Goal: Task Accomplishment & Management: Use online tool/utility

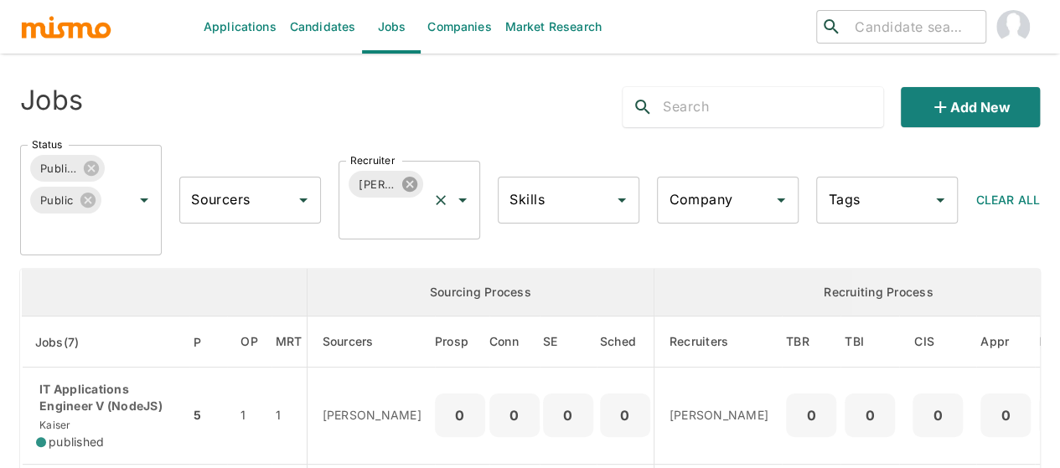
click at [409, 179] on icon at bounding box center [409, 184] width 15 height 15
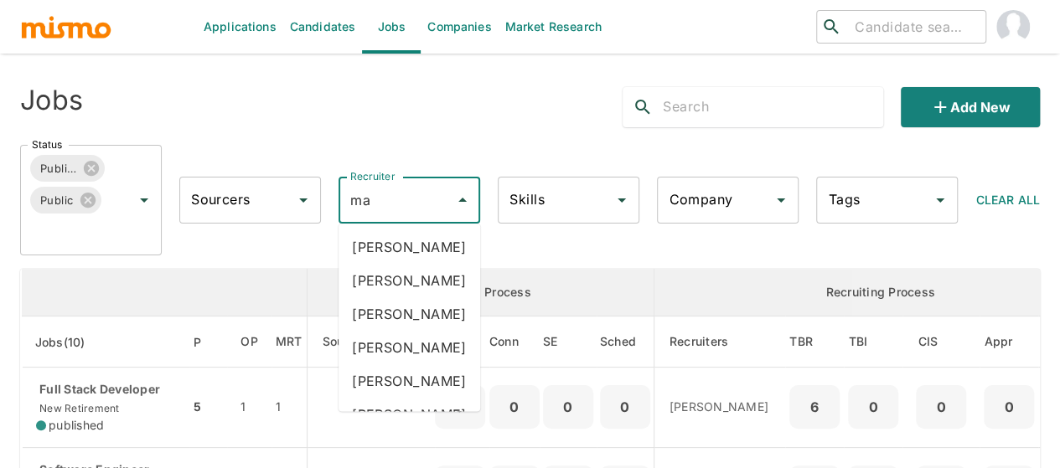
type input "mai"
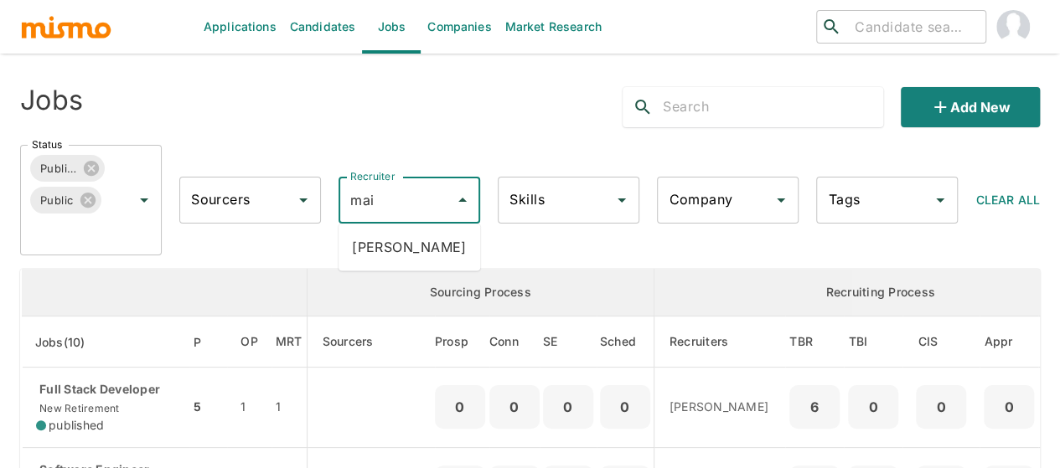
click at [410, 238] on li "[PERSON_NAME]" at bounding box center [410, 247] width 142 height 34
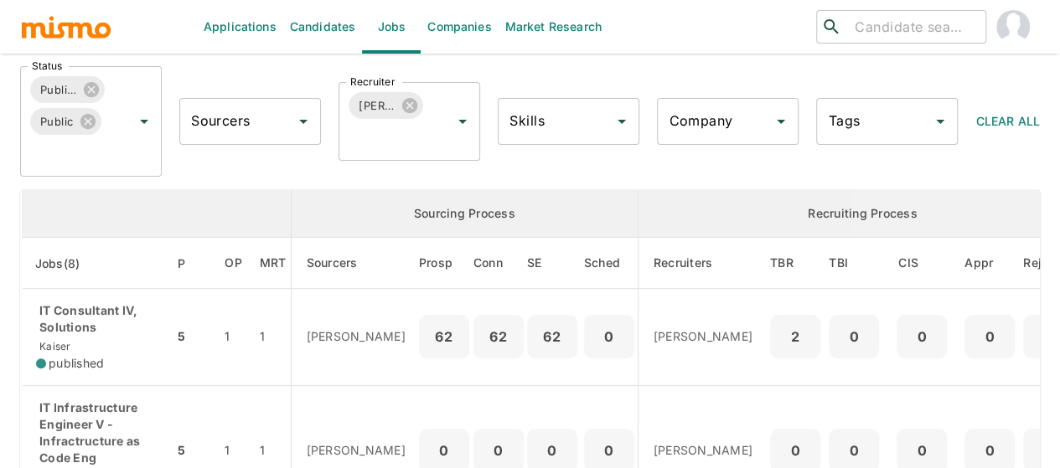
scroll to position [251, 0]
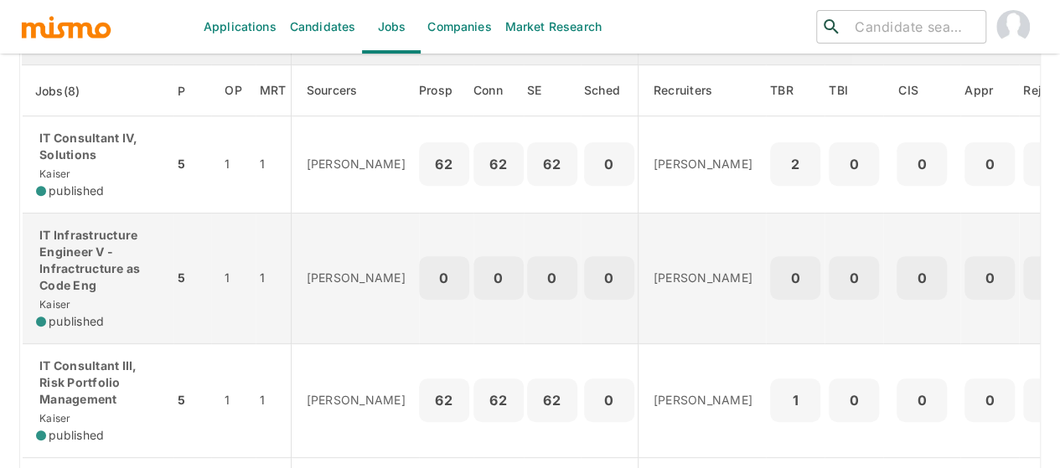
click at [96, 261] on p "IT Infrastructure Engineer V - Infractructure as Code Eng" at bounding box center [98, 260] width 124 height 67
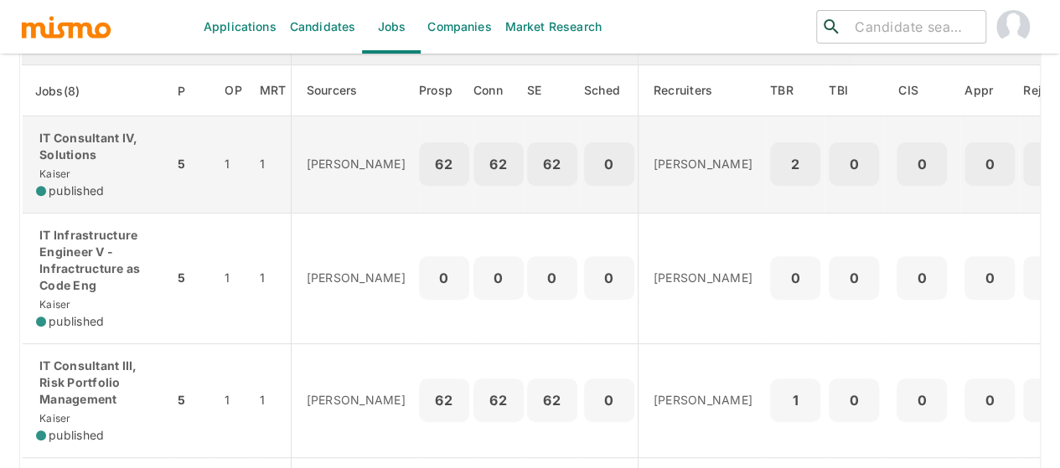
click at [103, 161] on p "IT Consultant IV, Solutions" at bounding box center [98, 147] width 124 height 34
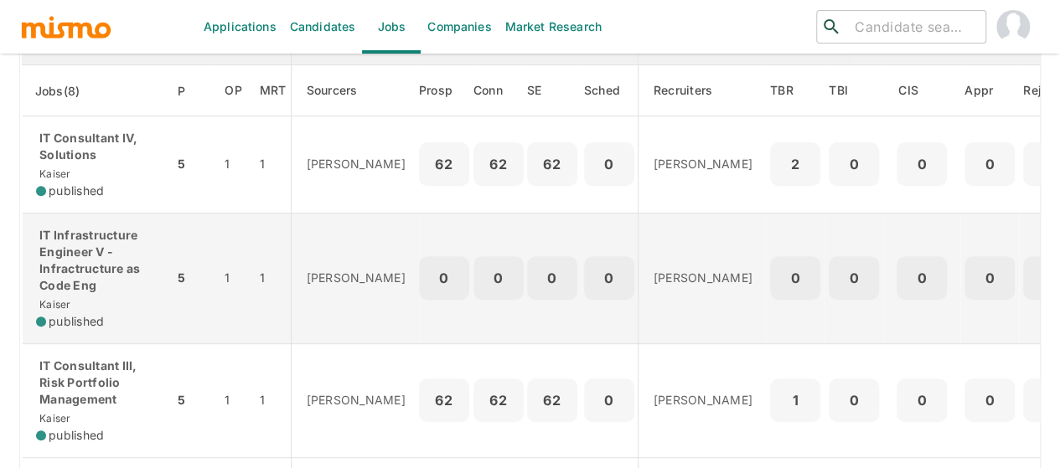
scroll to position [335, 0]
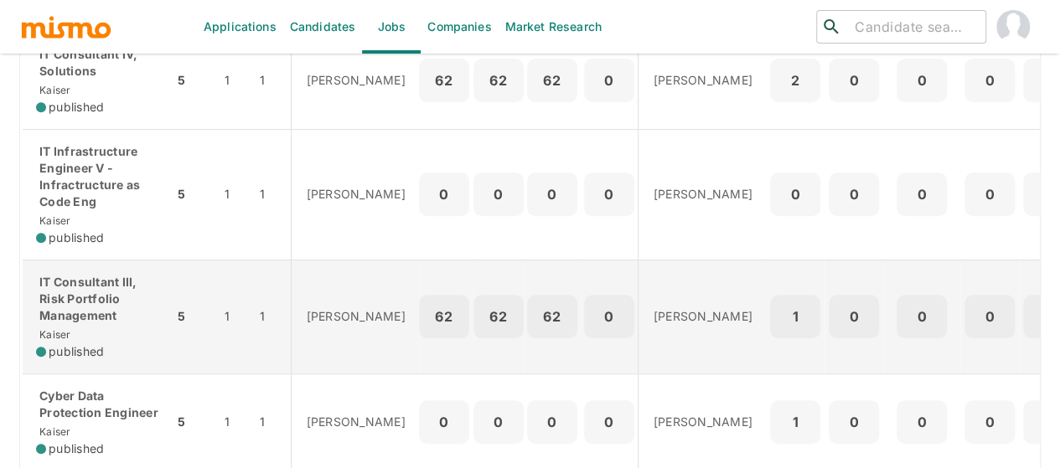
click at [94, 292] on p "IT Consultant III, Risk Portfolio Management" at bounding box center [98, 299] width 124 height 50
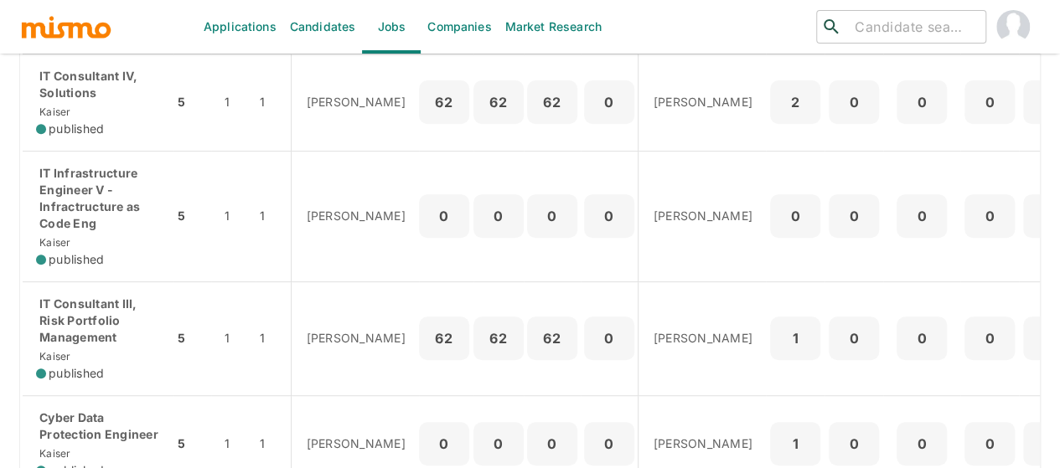
scroll to position [168, 0]
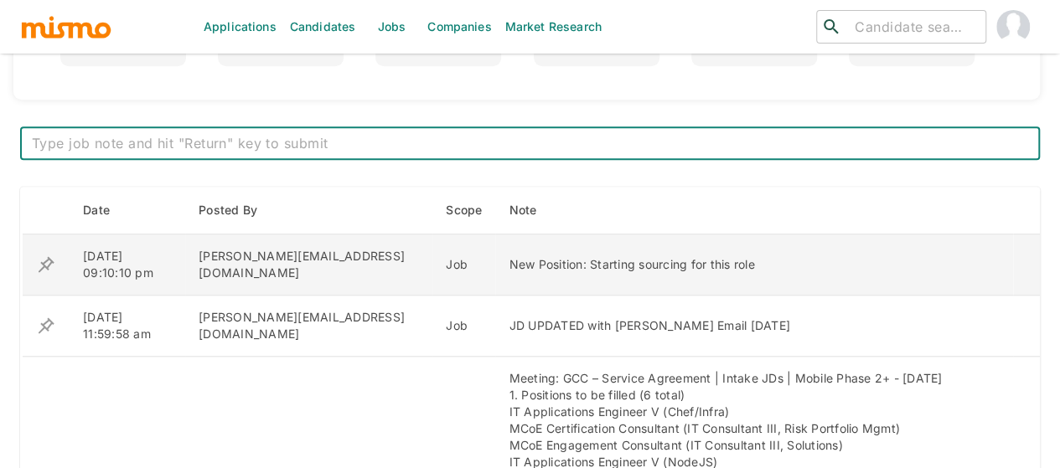
scroll to position [587, 0]
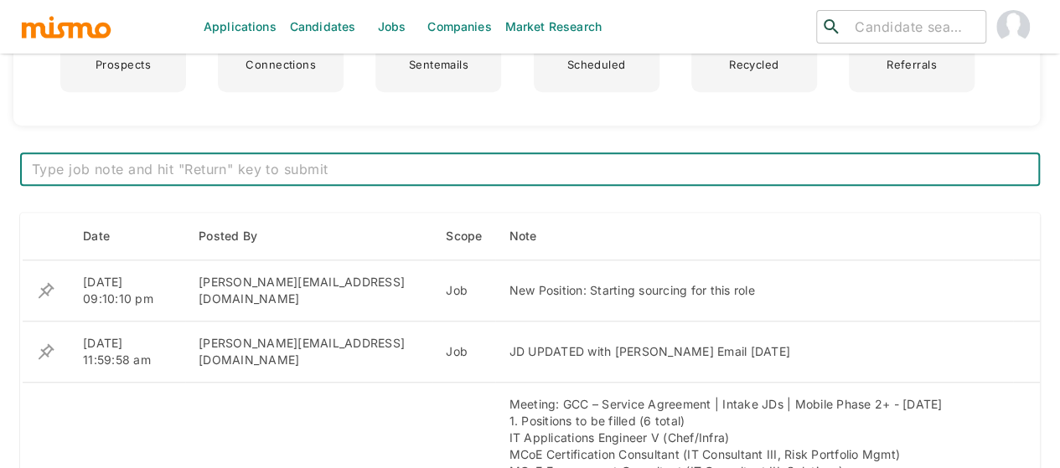
click at [225, 163] on textarea at bounding box center [530, 169] width 996 height 19
type textarea "l"
type textarea "JD LINK https://iazmqy.fa.ocs.oraclecloud.com/hcmUI/CandidateExperience/en/site…"
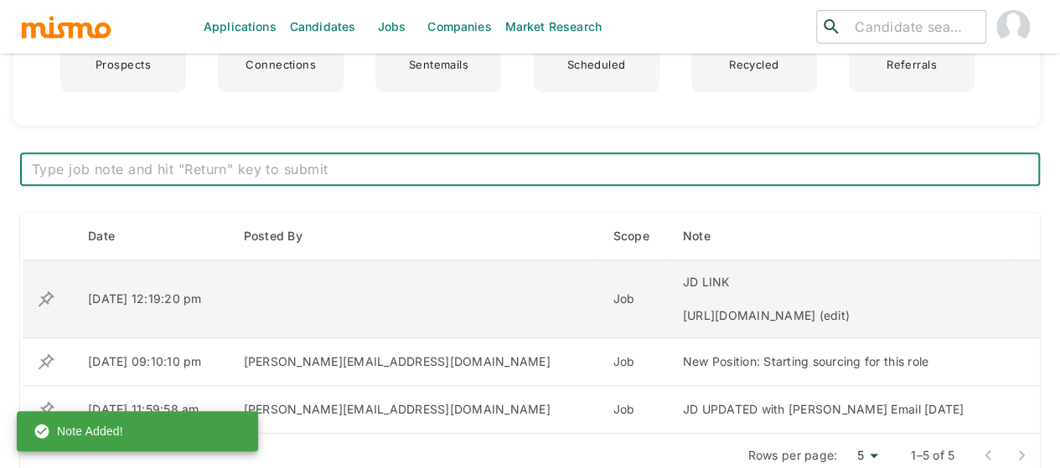
click at [46, 301] on icon "enhanced table" at bounding box center [46, 299] width 20 height 20
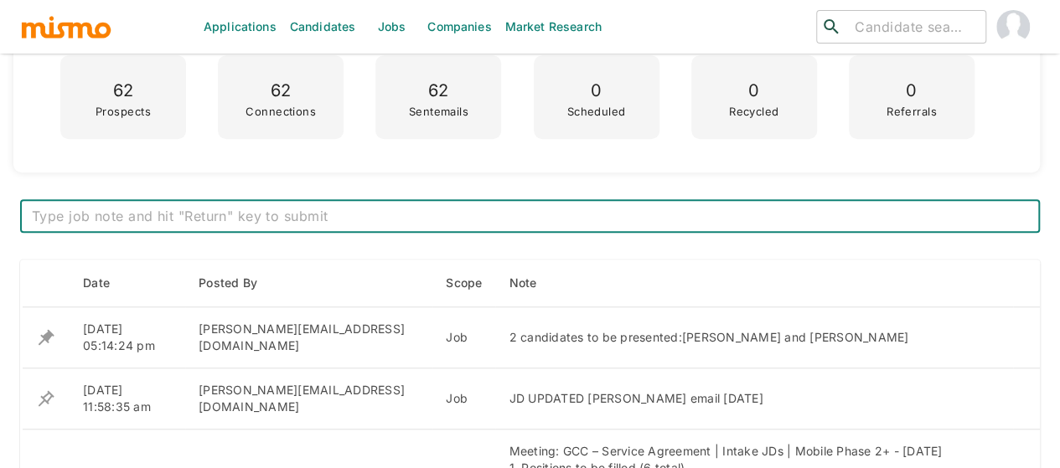
scroll to position [587, 0]
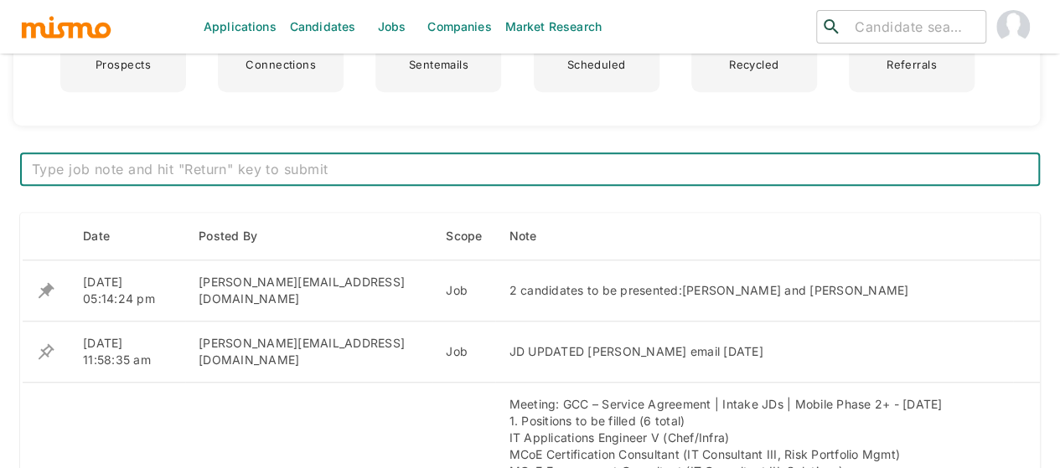
click at [270, 165] on textarea at bounding box center [530, 169] width 996 height 19
type textarea "jd link https://iazmqy.fa.ocs.oraclecloud.com/hcmUI/CandidateExperience/en/site…"
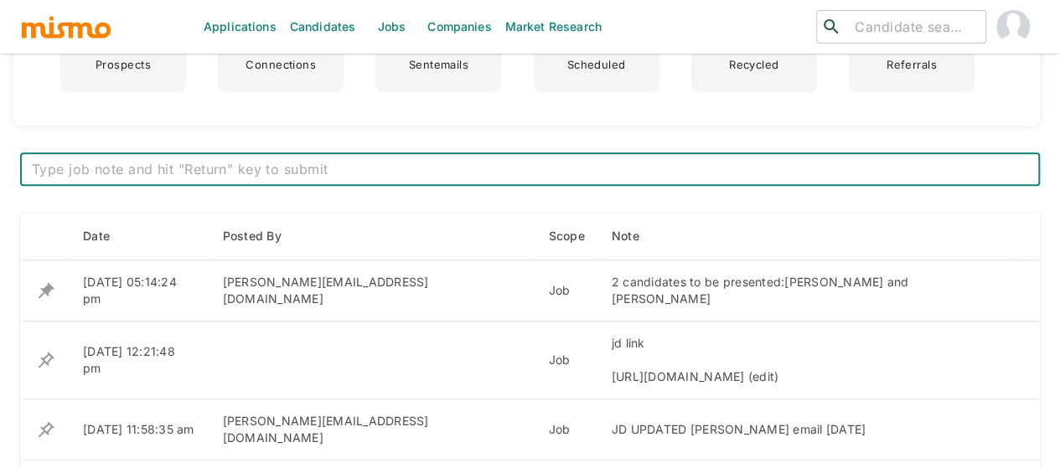
scroll to position [0, 0]
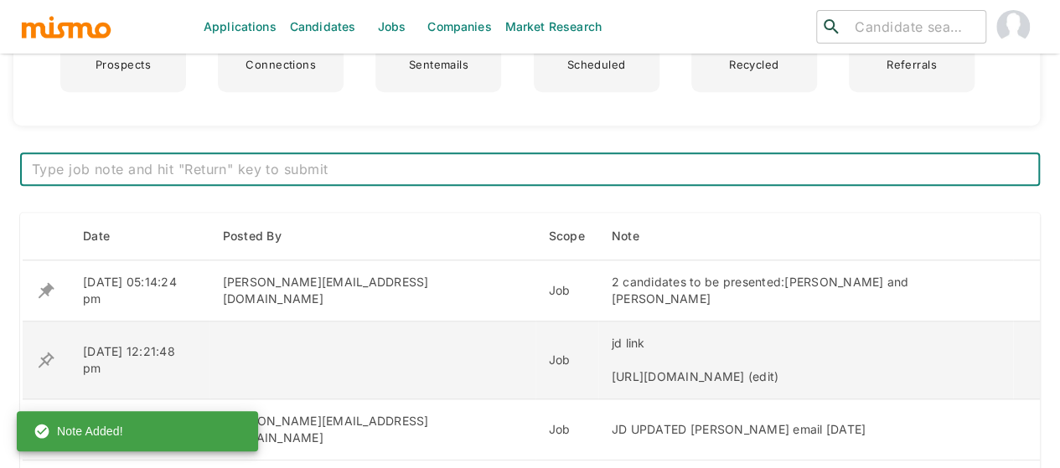
click at [44, 370] on icon "enhanced table" at bounding box center [46, 360] width 20 height 20
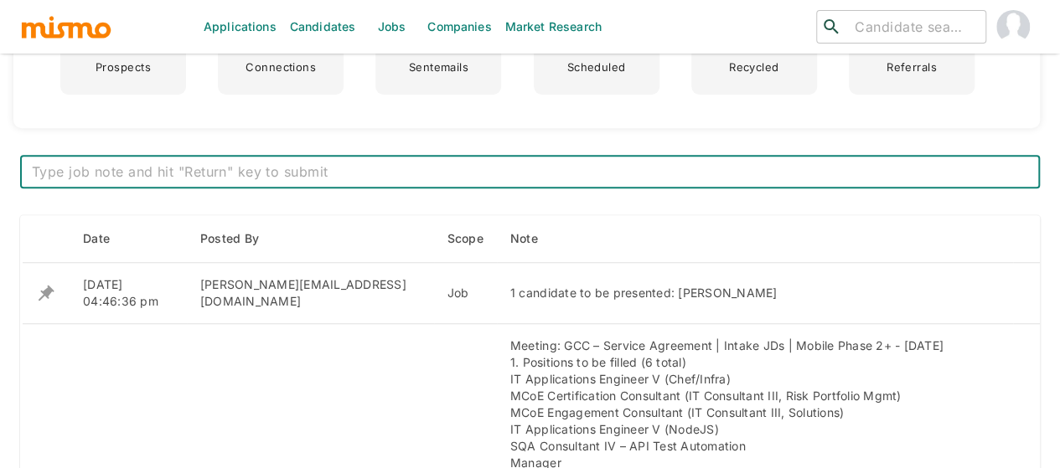
scroll to position [587, 0]
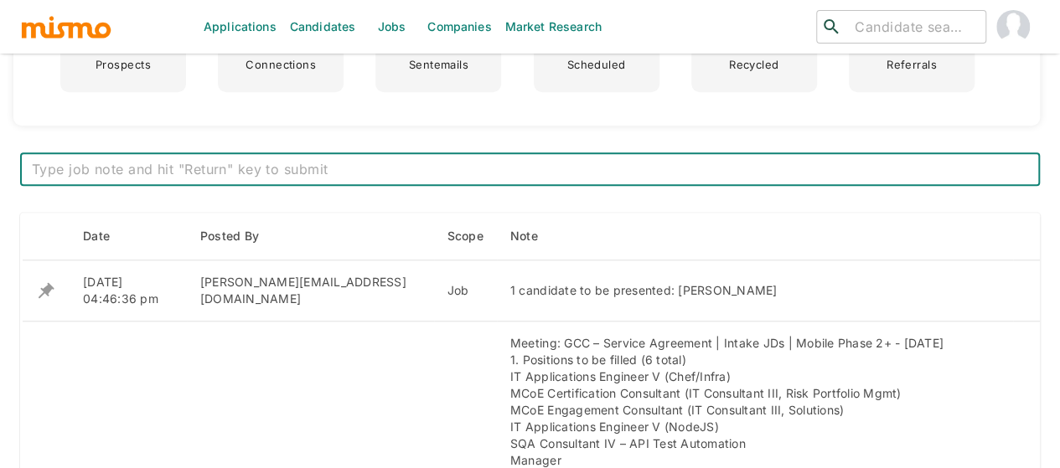
click at [395, 167] on textarea at bounding box center [530, 169] width 996 height 19
type textarea "jd link https://iazmqy.fa.ocs.oraclecloud.com/hcmUI/CandidateExperience/en/site…"
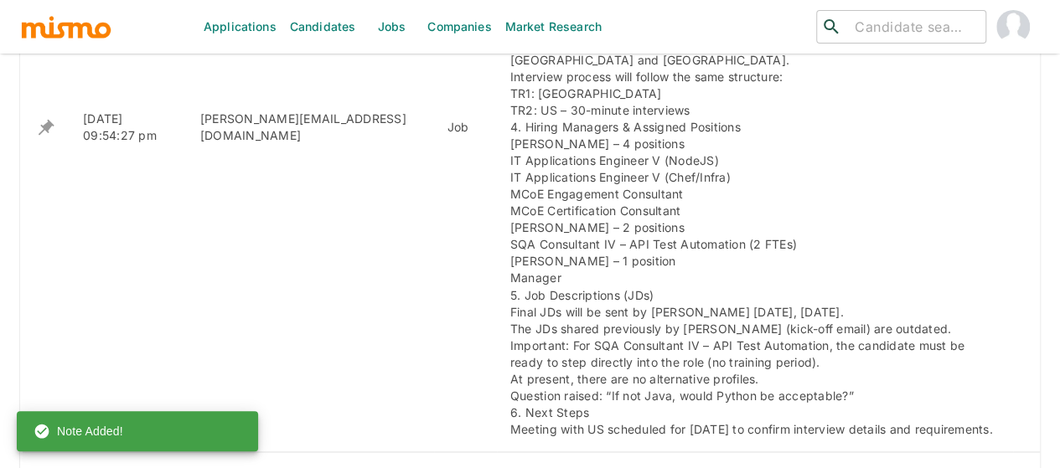
scroll to position [1425, 0]
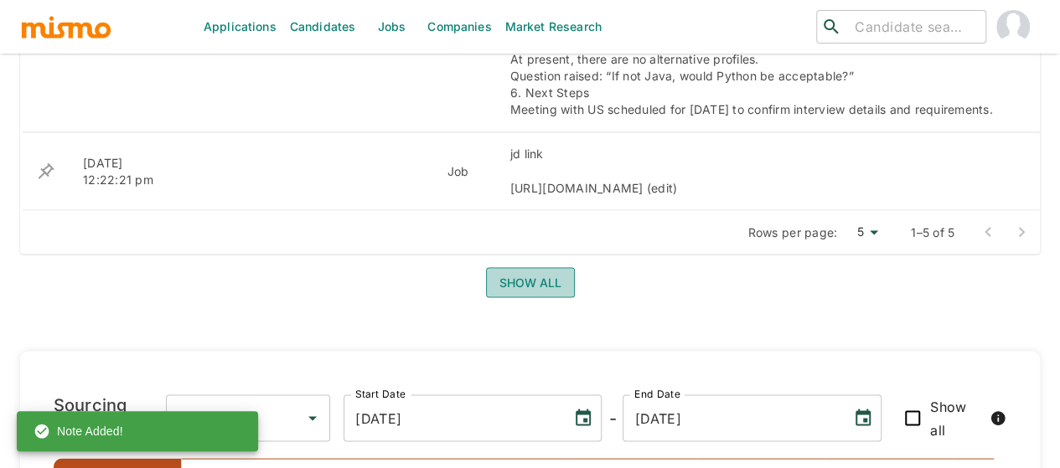
click at [525, 270] on button "Show all" at bounding box center [530, 282] width 89 height 31
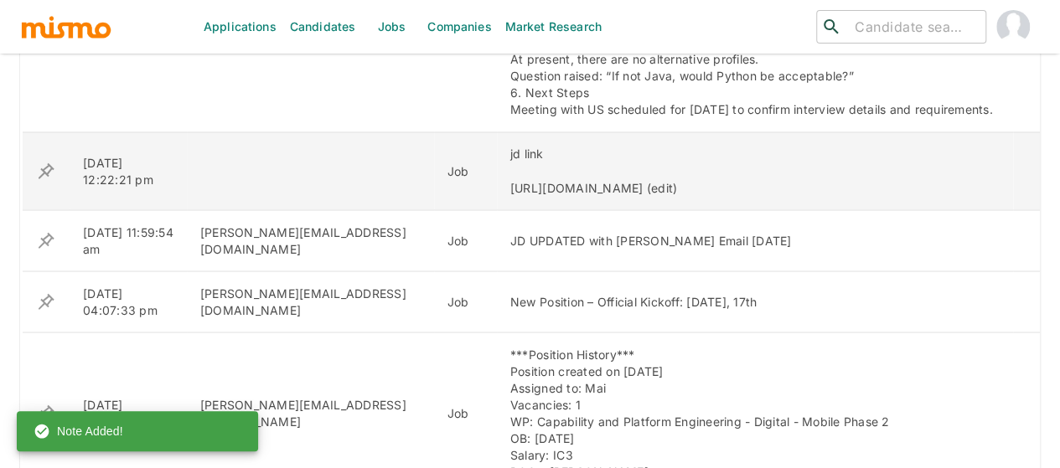
click at [45, 168] on icon "enhanced table" at bounding box center [46, 171] width 20 height 20
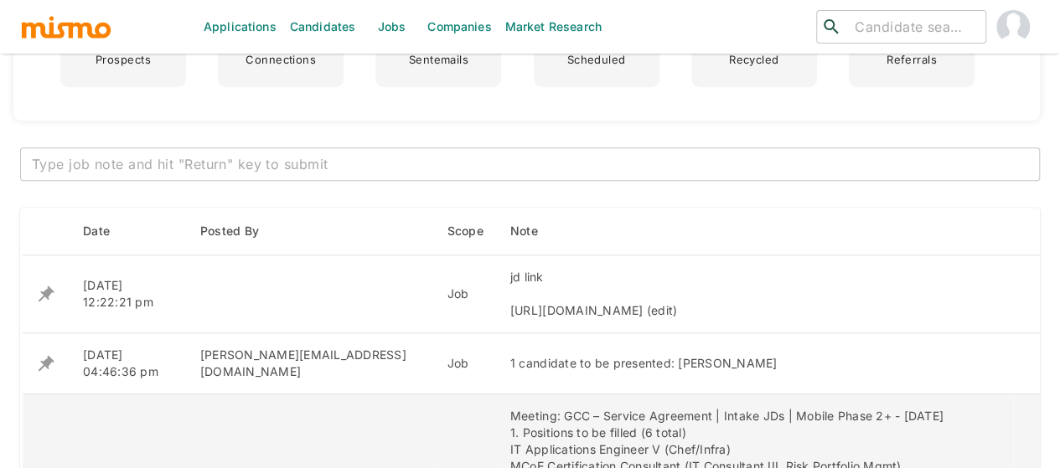
scroll to position [587, 0]
